Goal: Transaction & Acquisition: Purchase product/service

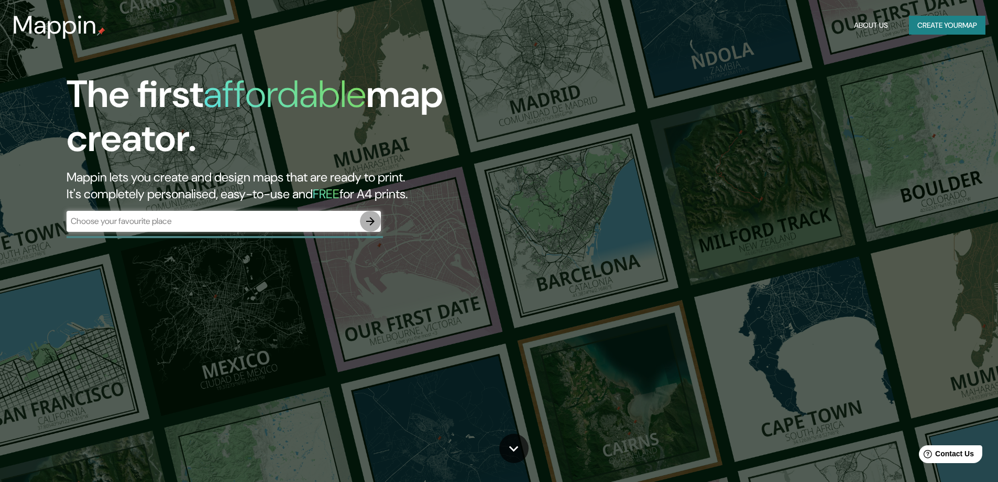
click at [375, 226] on icon "button" at bounding box center [370, 221] width 13 height 13
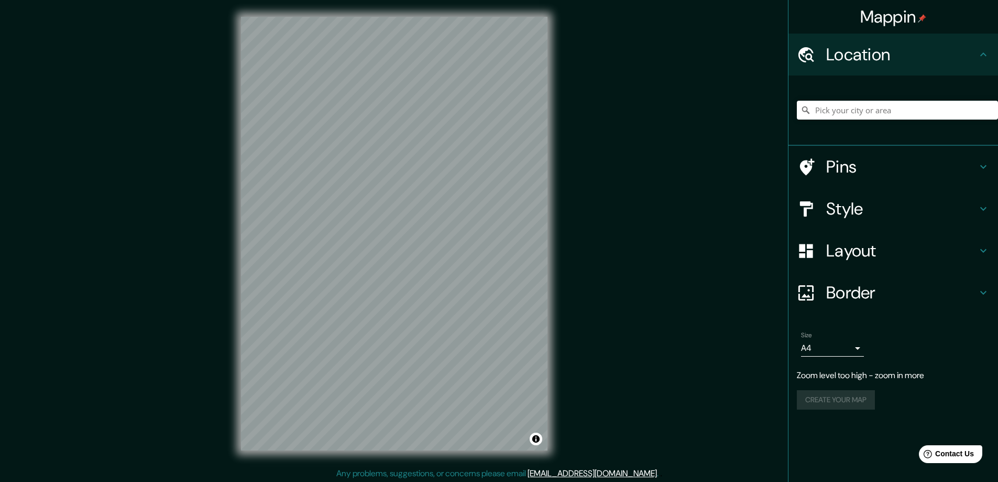
click at [572, 203] on div "Mappin Location Pins Style Layout Border Choose a border. Hint : you can make l…" at bounding box center [499, 242] width 998 height 484
click at [930, 355] on div "Size A4 single" at bounding box center [893, 344] width 193 height 34
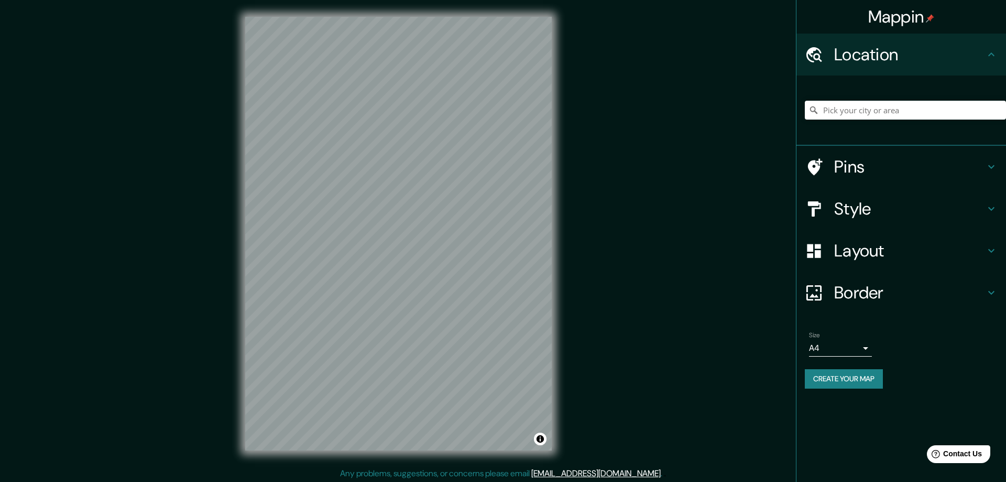
click at [851, 344] on body "Mappin Location Pins Style Layout Border Choose a border. Hint : you can make l…" at bounding box center [503, 241] width 1006 height 482
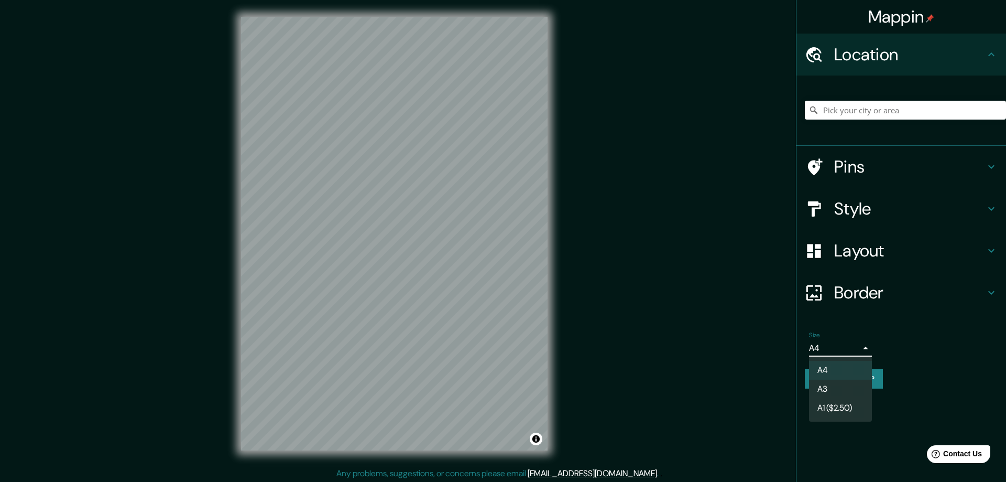
click at [846, 381] on li "A3" at bounding box center [840, 388] width 63 height 19
click at [856, 345] on body "Mappin Location Pins Style Layout Border Choose a border. Hint : you can make l…" at bounding box center [503, 241] width 1006 height 482
click at [837, 370] on li "A4" at bounding box center [840, 370] width 63 height 19
type input "single"
click at [850, 351] on body "Mappin Location Pins Style Layout Border Choose a border. Hint : you can make l…" at bounding box center [503, 241] width 1006 height 482
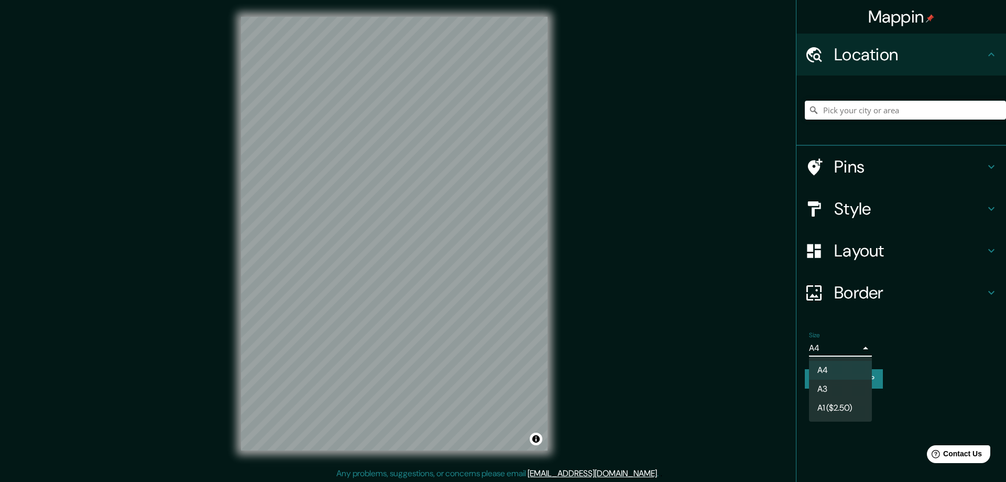
click at [946, 365] on div at bounding box center [503, 241] width 1006 height 482
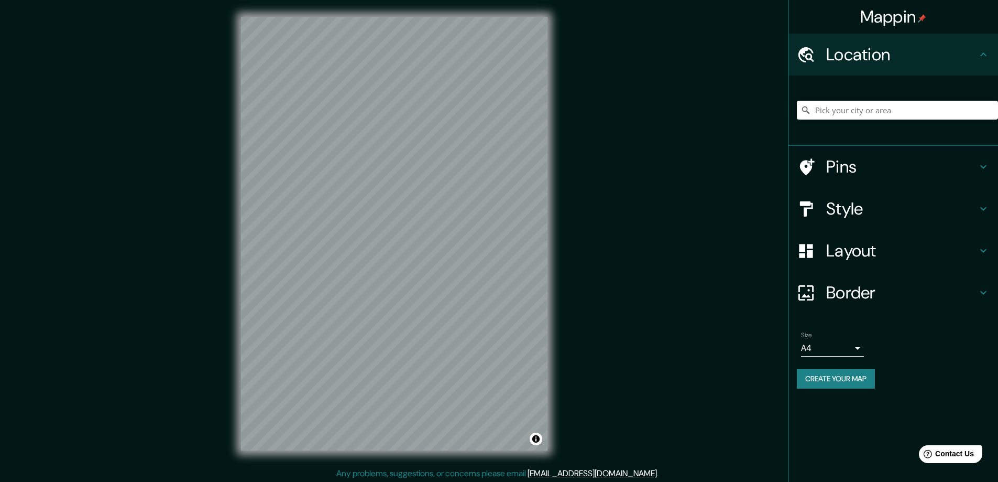
click at [946, 363] on div "Size A4 single Create your map" at bounding box center [893, 362] width 193 height 70
click at [937, 351] on div "Size A4 single" at bounding box center [893, 344] width 193 height 34
click at [941, 367] on div "Size A4 single Create your map" at bounding box center [893, 362] width 193 height 70
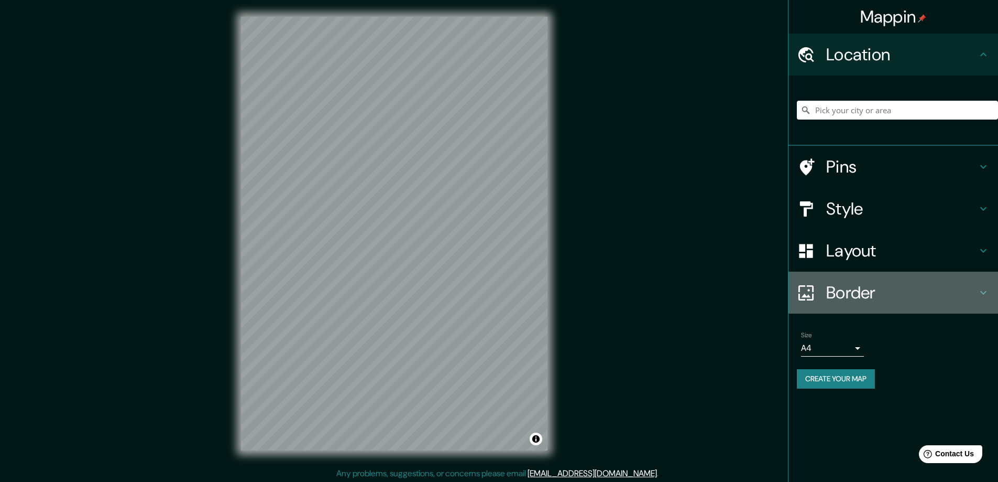
click at [908, 308] on div "Border" at bounding box center [894, 292] width 210 height 42
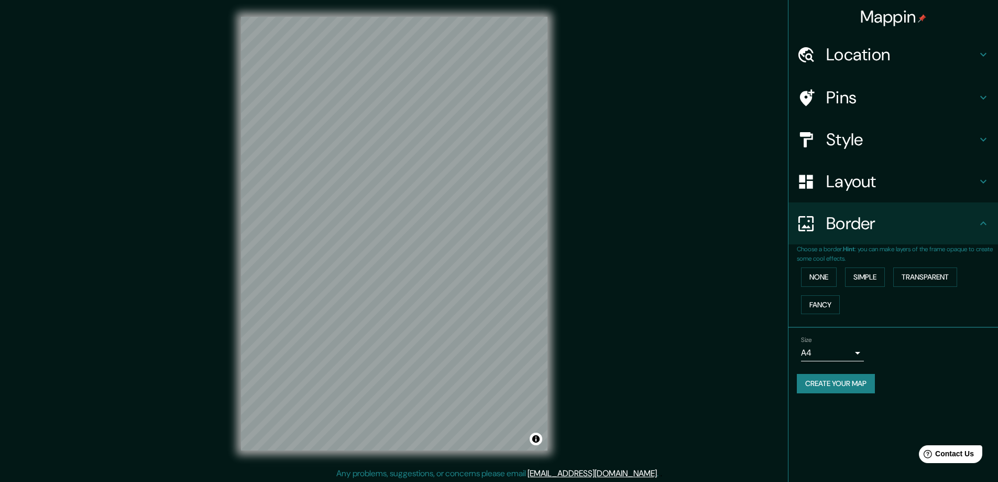
click at [933, 362] on div "Size A4 single" at bounding box center [893, 349] width 193 height 34
click at [938, 353] on div "Size A4 single" at bounding box center [893, 349] width 193 height 34
click at [964, 148] on h4 "Style" at bounding box center [902, 139] width 151 height 21
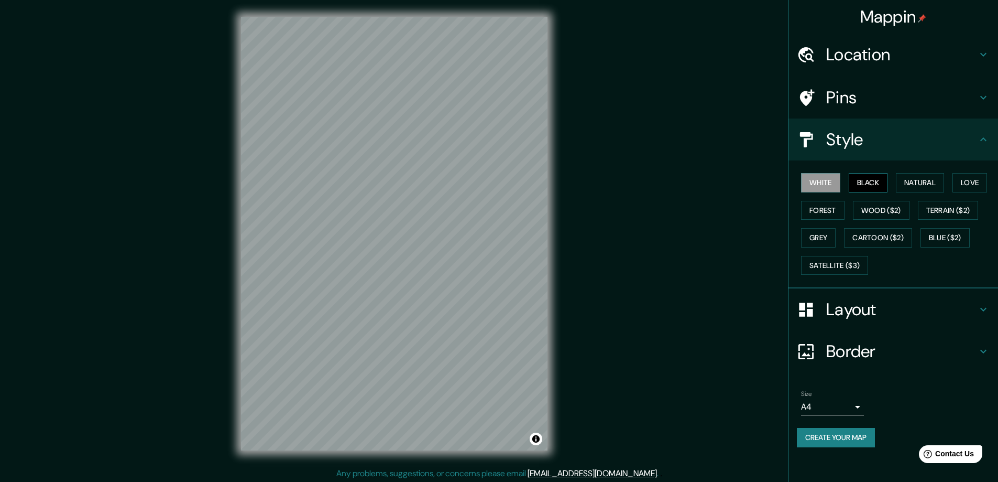
click at [883, 181] on button "Black" at bounding box center [868, 182] width 39 height 19
click at [843, 435] on button "Create your map" at bounding box center [836, 437] width 78 height 19
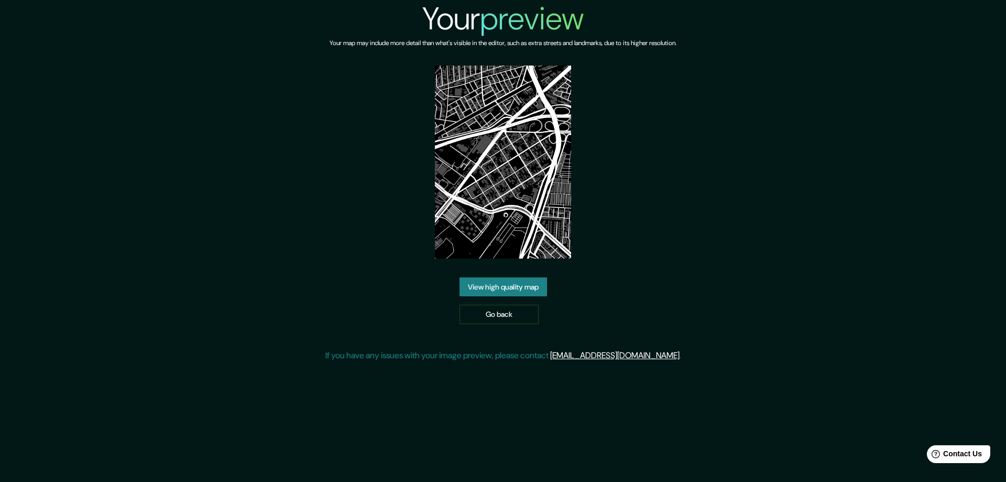
click at [518, 292] on link "View high quality map" at bounding box center [504, 286] width 88 height 19
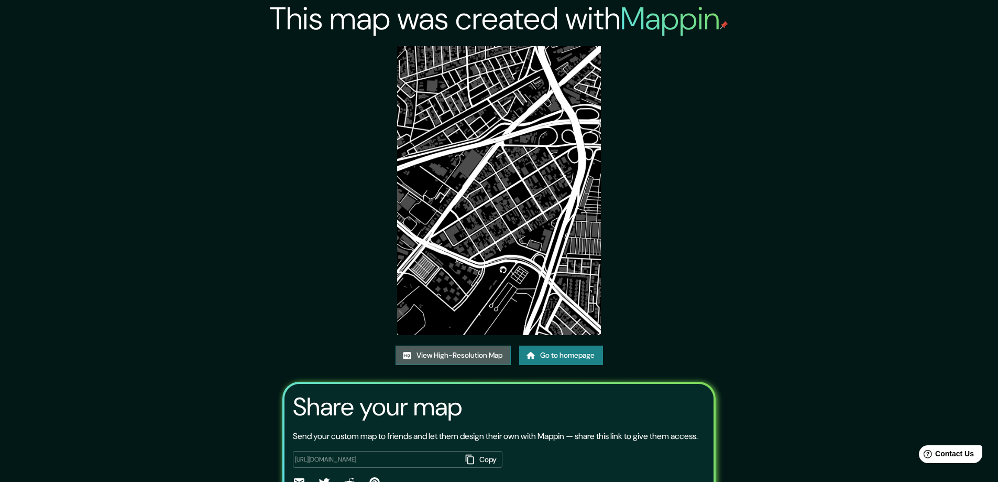
click at [473, 354] on link "View High-Resolution Map" at bounding box center [453, 354] width 115 height 19
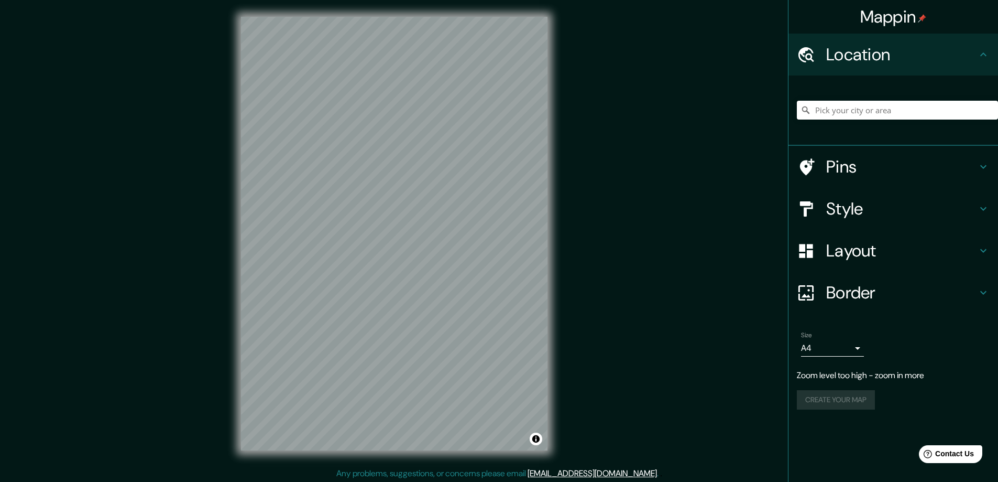
click at [614, 126] on div "Mappin Location Pins Style Layout Border Choose a border. Hint : you can make l…" at bounding box center [499, 242] width 998 height 484
click at [886, 215] on h4 "Style" at bounding box center [902, 208] width 151 height 21
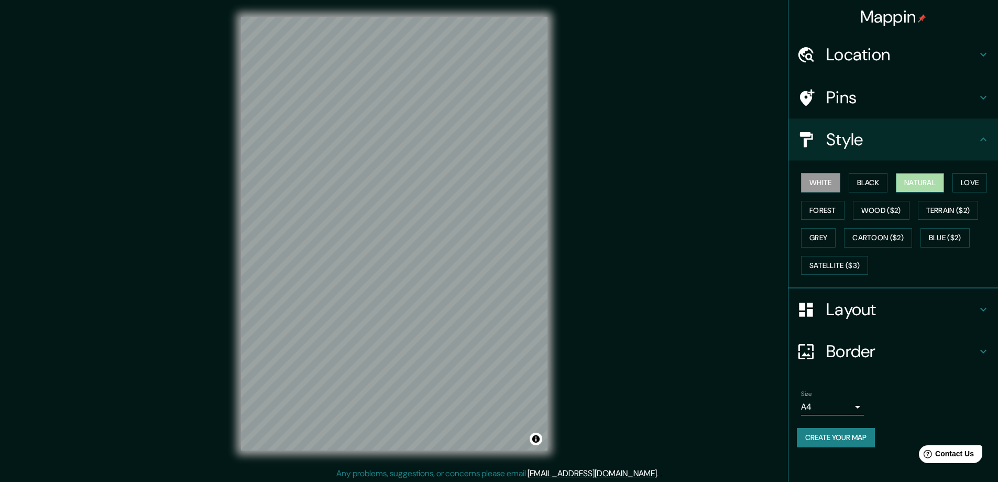
click at [936, 187] on button "Natural" at bounding box center [920, 182] width 48 height 19
click at [970, 185] on button "Love" at bounding box center [970, 182] width 35 height 19
click at [820, 187] on button "White" at bounding box center [820, 182] width 39 height 19
click at [820, 205] on button "Forest" at bounding box center [823, 210] width 44 height 19
click at [824, 243] on button "Grey" at bounding box center [818, 237] width 35 height 19
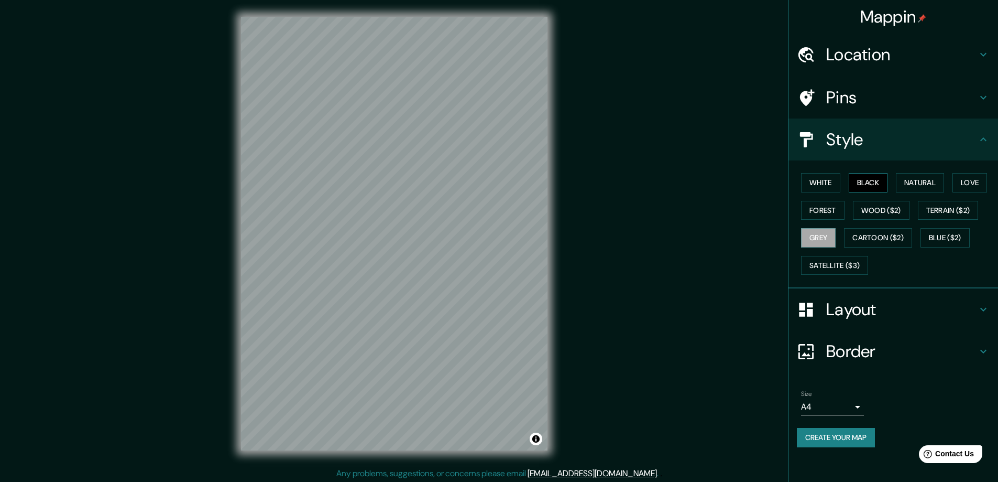
click at [866, 190] on button "Black" at bounding box center [868, 182] width 39 height 19
click at [925, 177] on button "Natural" at bounding box center [920, 182] width 48 height 19
click at [845, 439] on button "Create your map" at bounding box center [836, 437] width 78 height 19
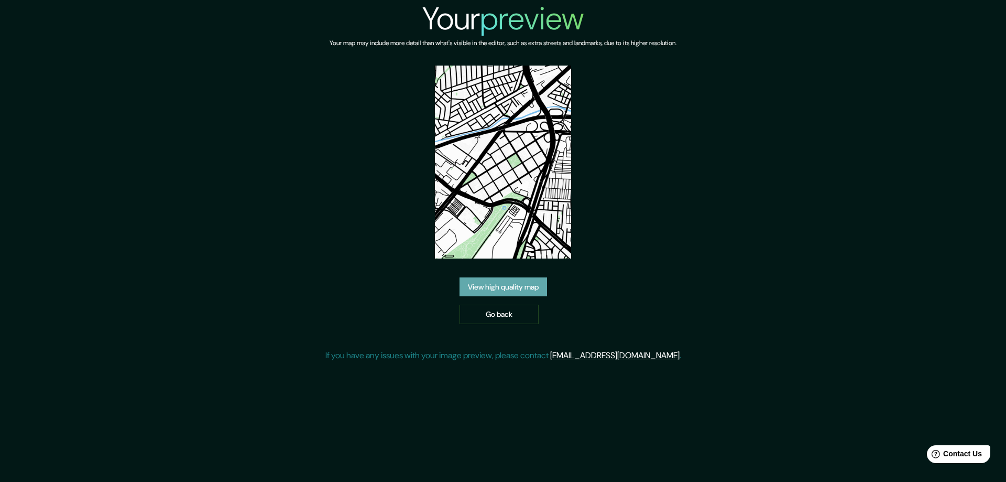
click at [503, 290] on link "View high quality map" at bounding box center [504, 286] width 88 height 19
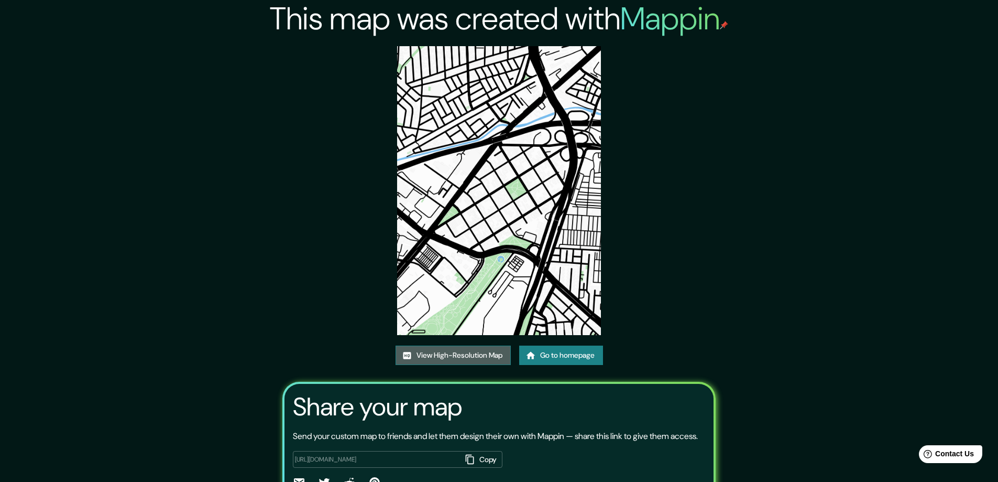
click at [472, 354] on link "View High-Resolution Map" at bounding box center [453, 354] width 115 height 19
